Goal: Navigation & Orientation: Find specific page/section

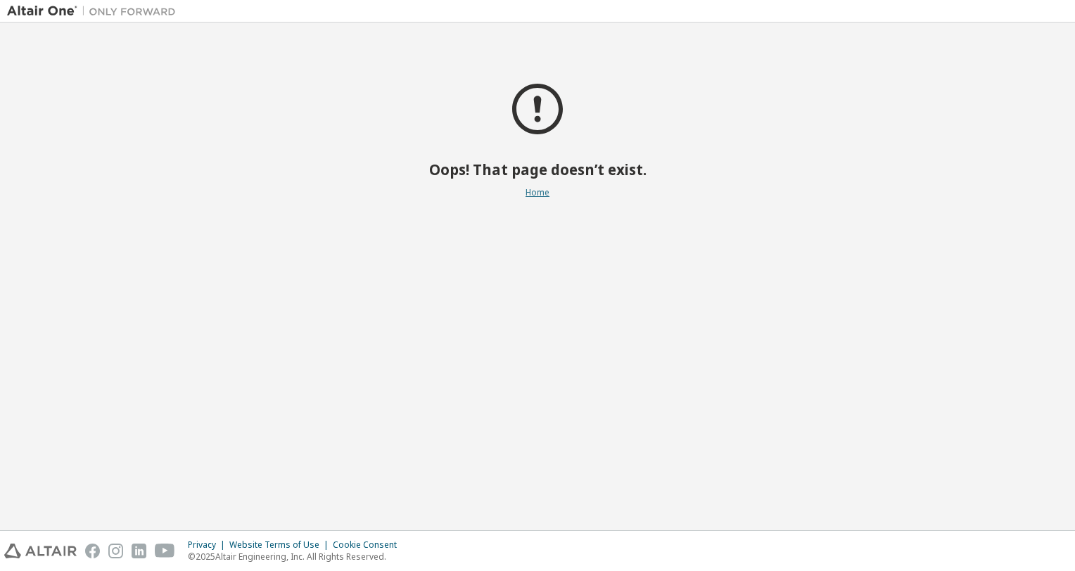
click at [538, 194] on link "Home" at bounding box center [538, 192] width 24 height 12
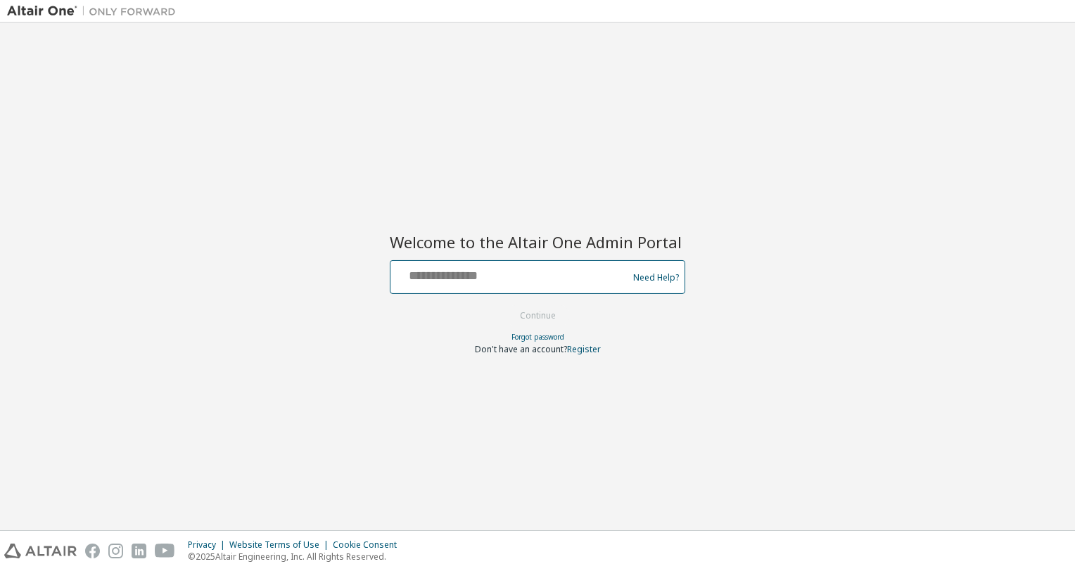
click at [501, 272] on input "text" at bounding box center [511, 274] width 230 height 20
paste input "**********"
type input "**********"
click at [534, 315] on button "Continue" at bounding box center [537, 315] width 65 height 21
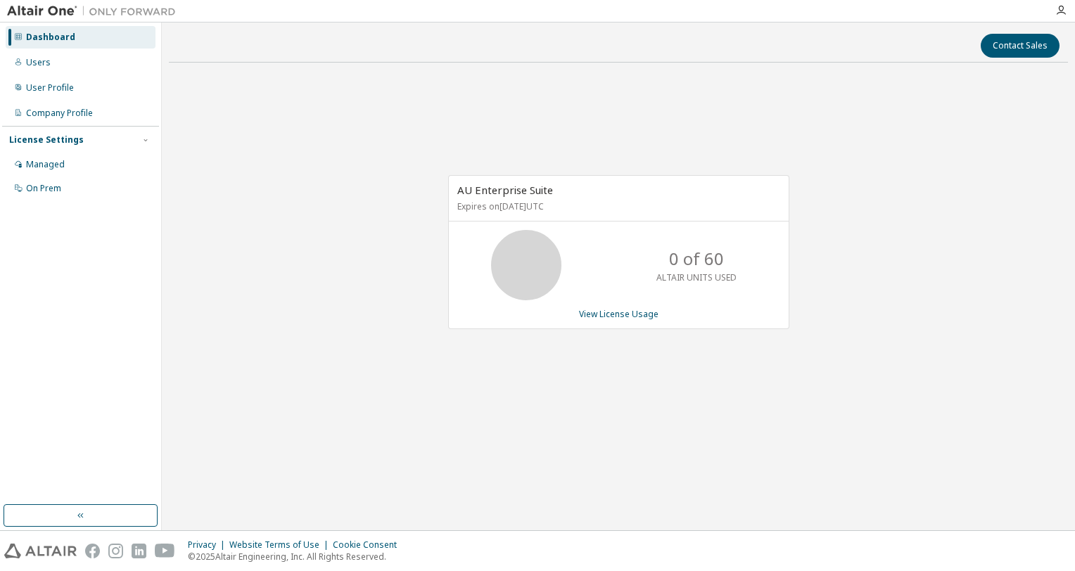
click at [369, 341] on div "AU Enterprise Suite Expires on August 25, 2026 UTC 0 of 60 ALTAIR UNITS USED Vi…" at bounding box center [618, 260] width 899 height 372
click at [64, 38] on div "Dashboard" at bounding box center [50, 37] width 49 height 11
click at [31, 11] on img at bounding box center [95, 11] width 176 height 14
click at [128, 13] on img at bounding box center [95, 11] width 176 height 14
click at [1066, 13] on icon "button" at bounding box center [1061, 10] width 11 height 11
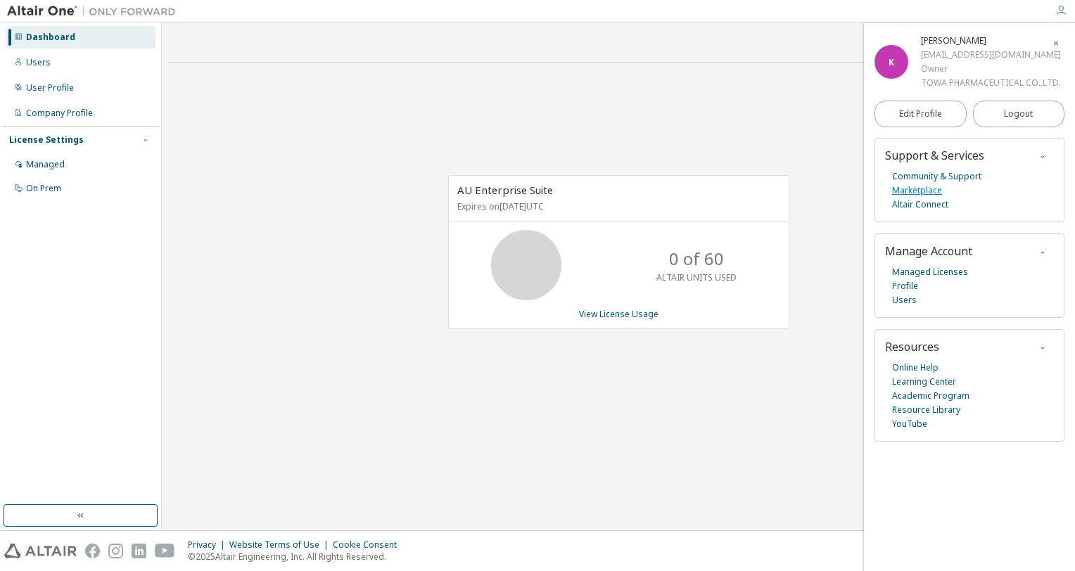
click at [921, 194] on link "Marketplace" at bounding box center [917, 191] width 50 height 14
click at [1023, 120] on span "Logout" at bounding box center [1018, 114] width 29 height 14
